Goal: Information Seeking & Learning: Learn about a topic

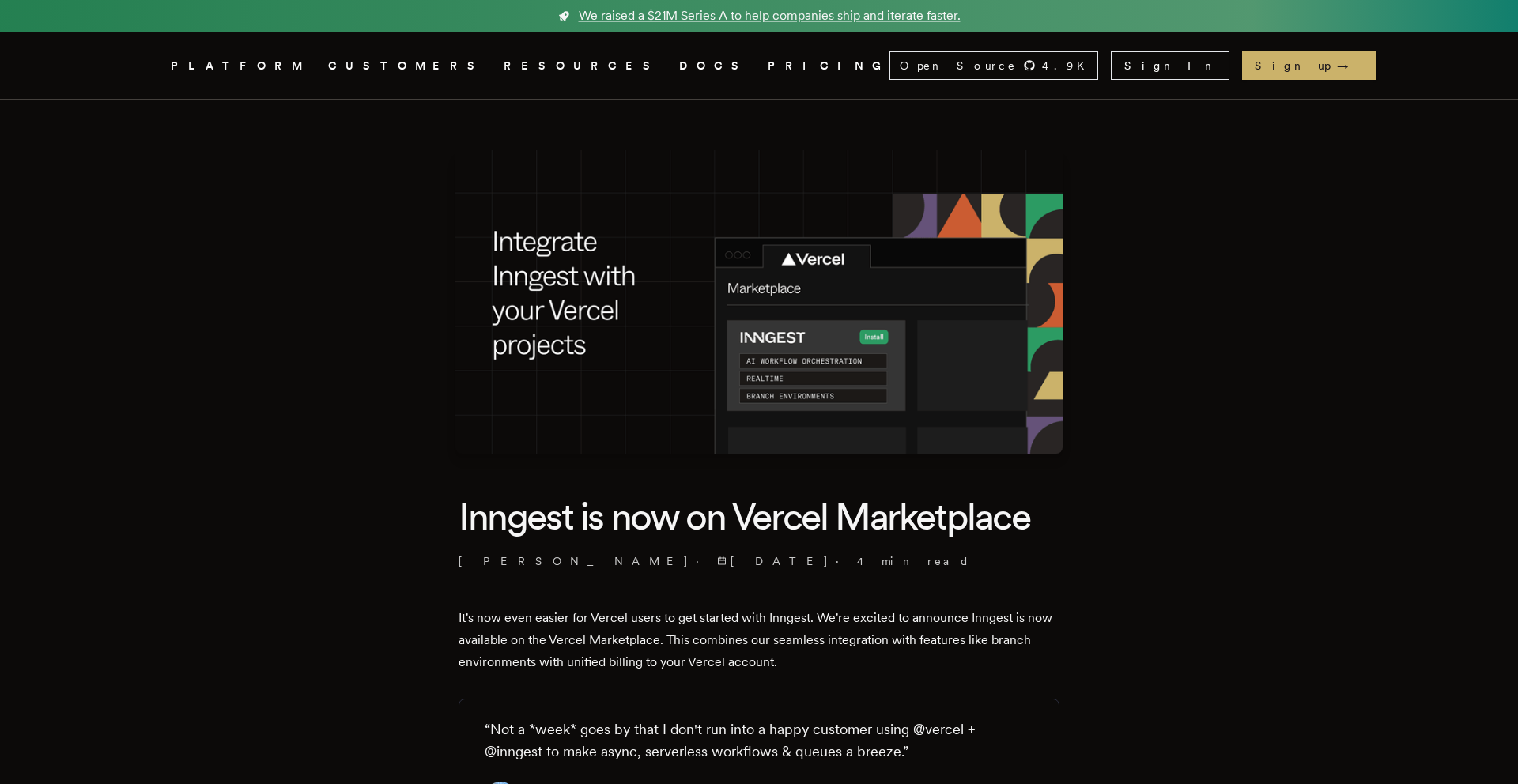
scroll to position [627, 0]
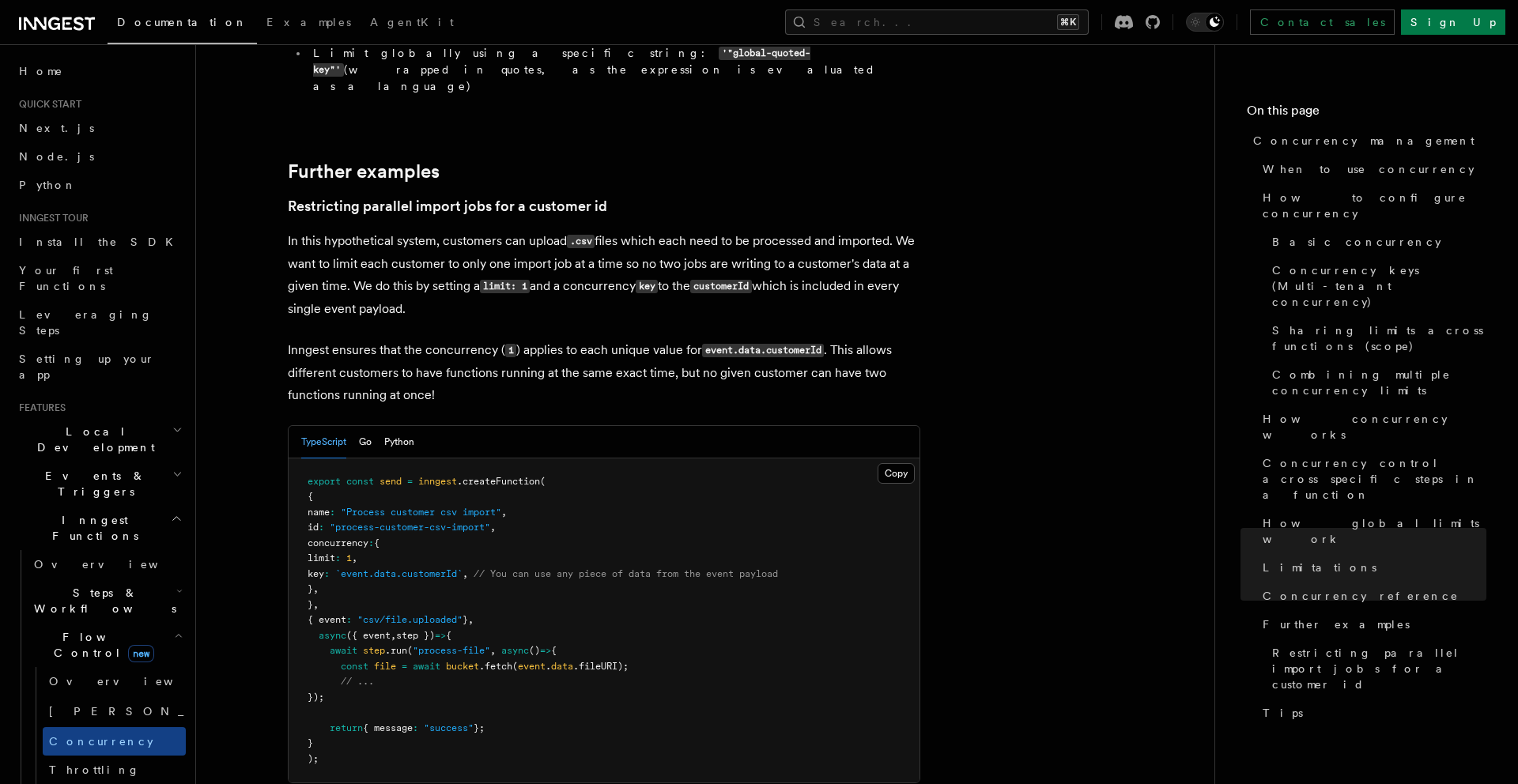
scroll to position [6286, 0]
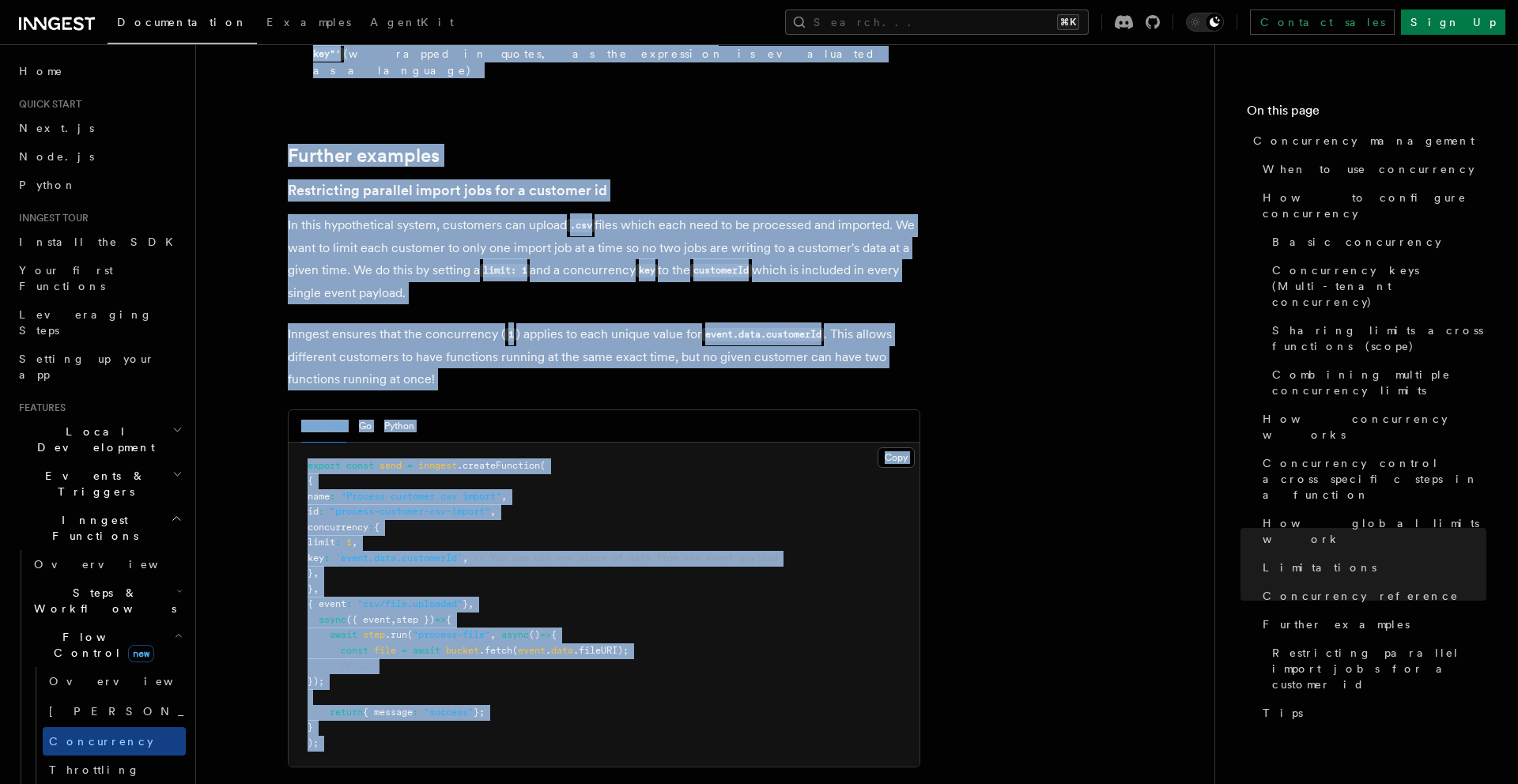
drag, startPoint x: 285, startPoint y: 74, endPoint x: 731, endPoint y: 375, distance: 538.1
copy article "Features Inngest Functions Flow Control Concurrency management Limiting concurr…"
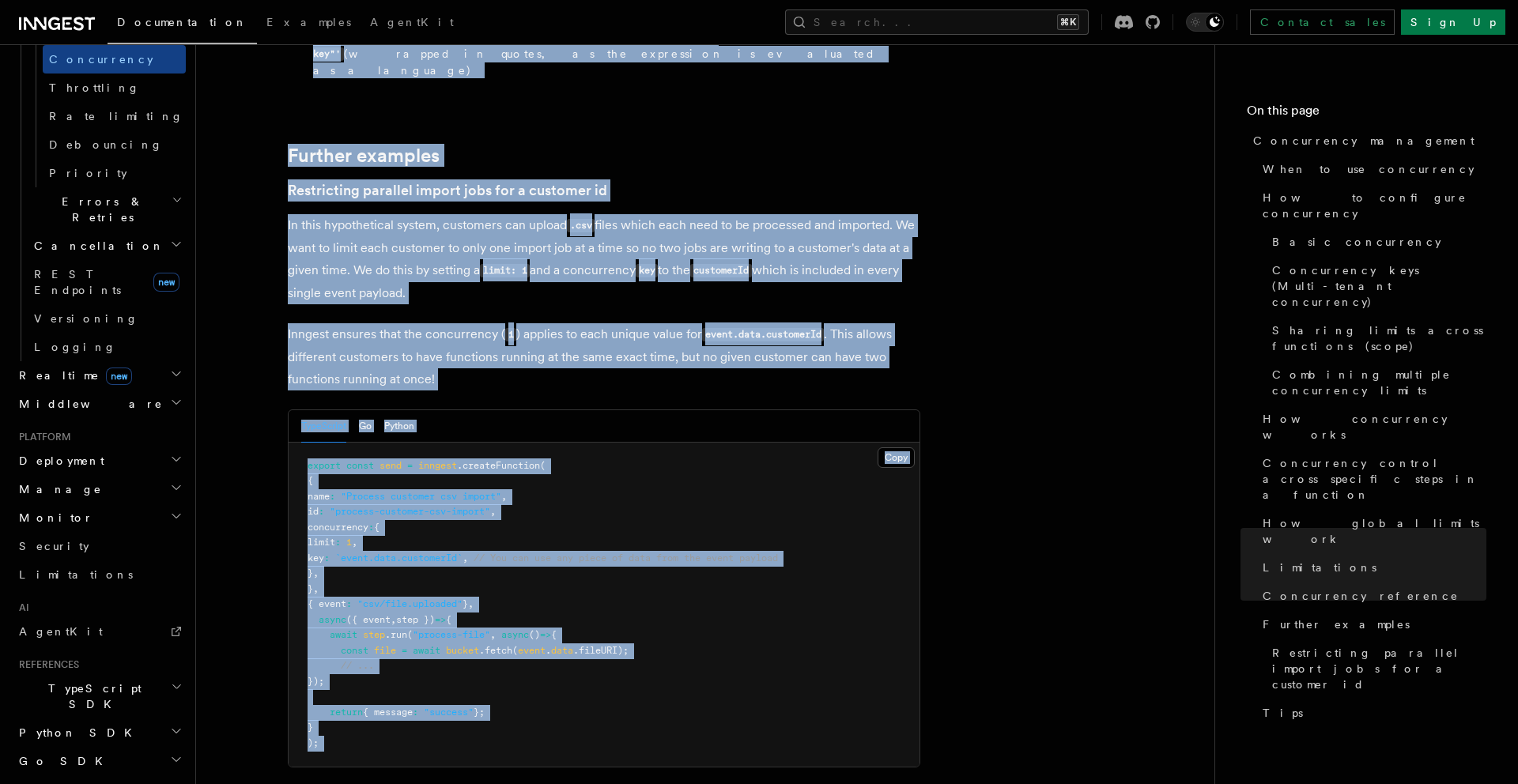
scroll to position [0, 0]
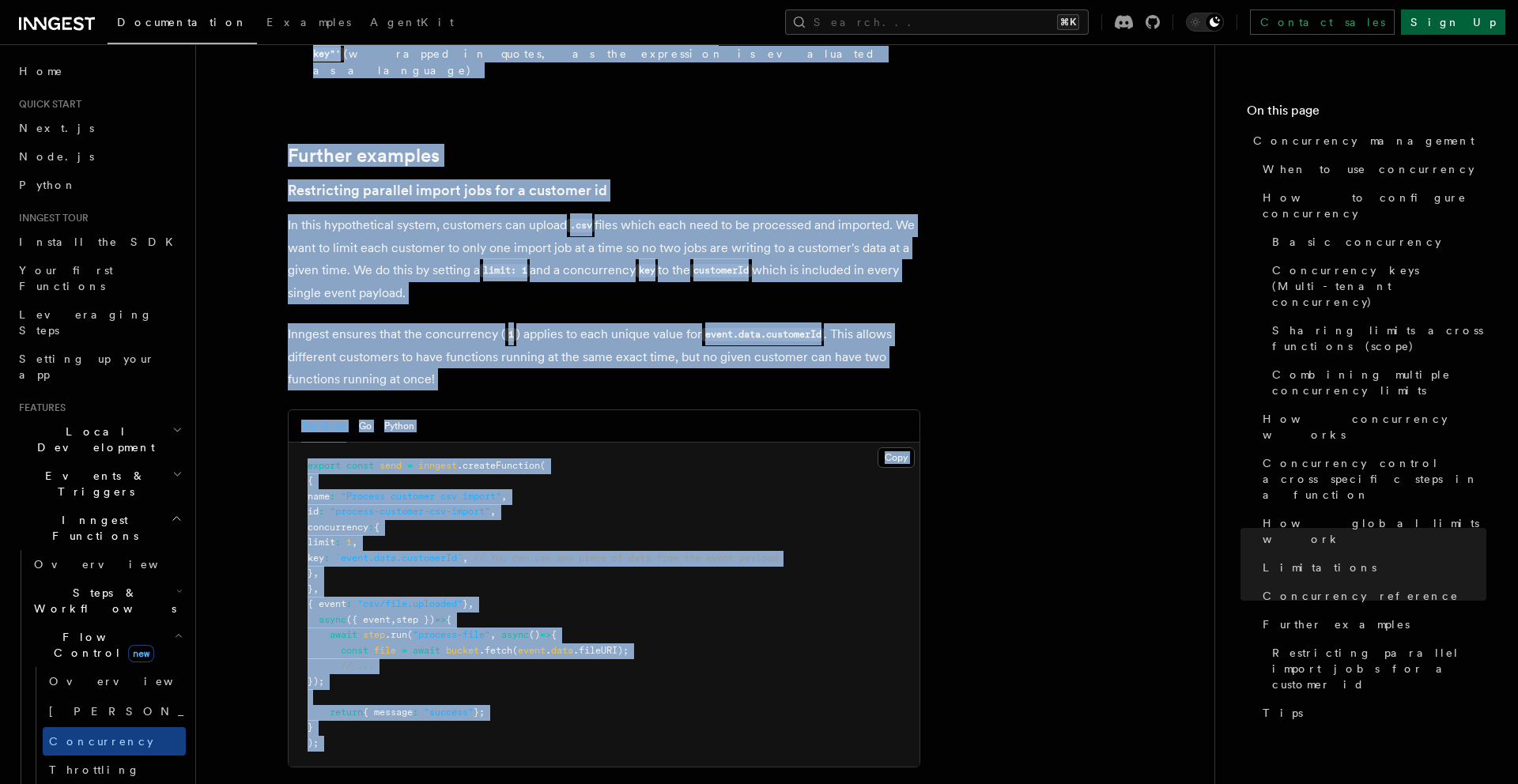
click at [1469, 27] on link "Sign Up" at bounding box center [1453, 22] width 104 height 25
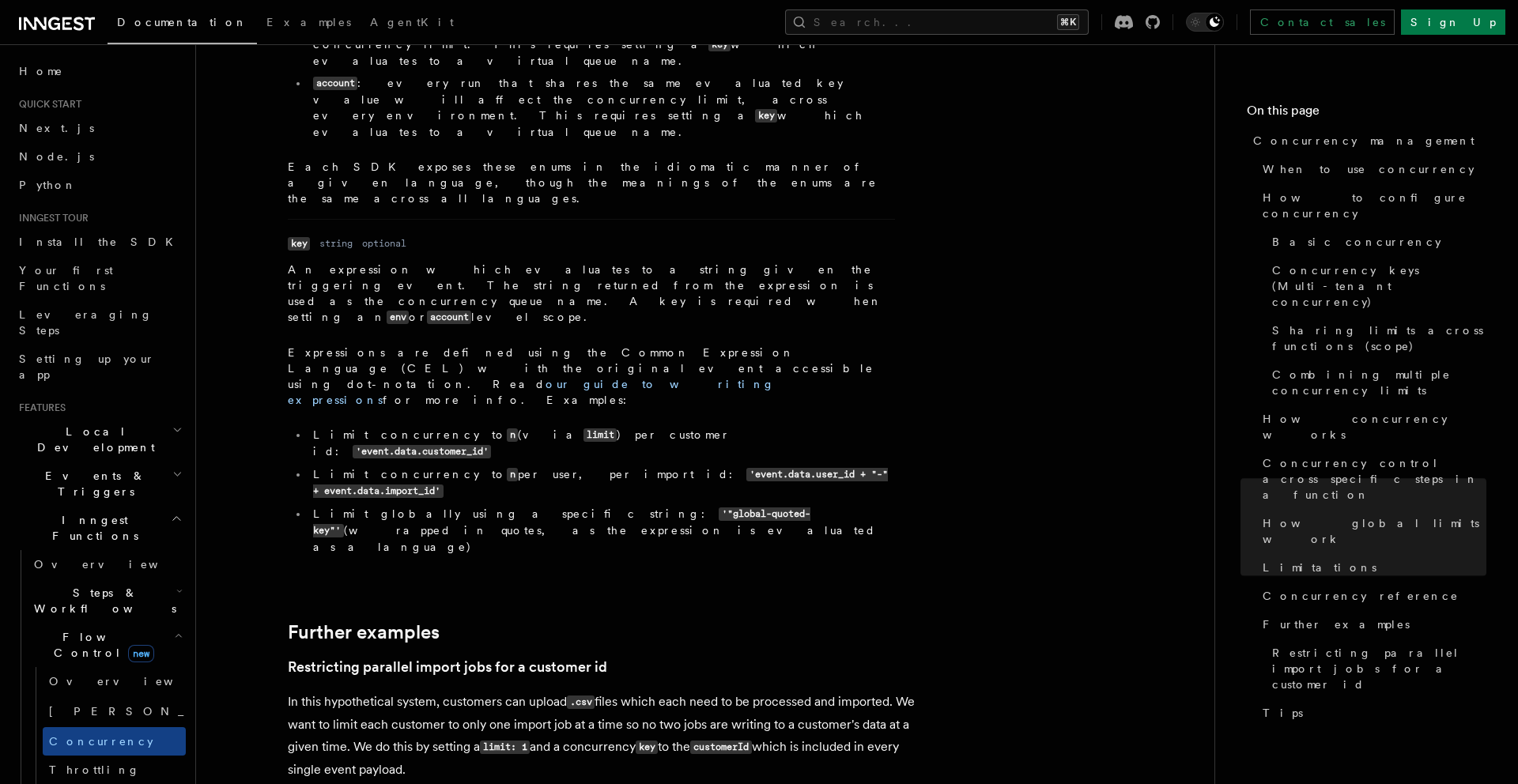
scroll to position [6286, 0]
